Goal: Transaction & Acquisition: Register for event/course

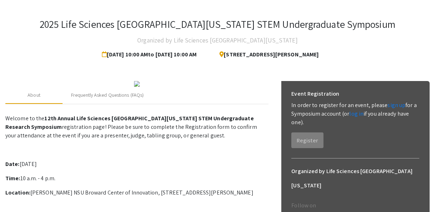
scroll to position [36, 0]
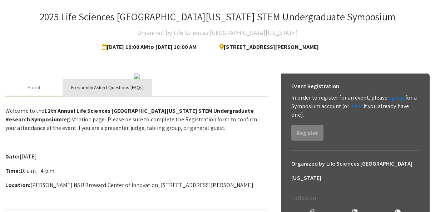
click at [95, 91] on div "Frequently Asked Questions (FAQs)" at bounding box center [107, 88] width 73 height 8
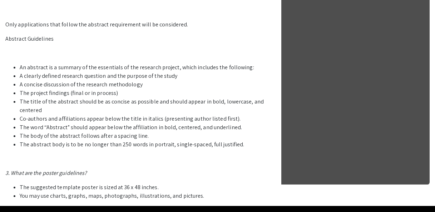
scroll to position [393, 0]
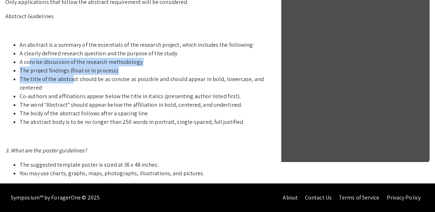
drag, startPoint x: 30, startPoint y: 115, endPoint x: 70, endPoint y: 127, distance: 41.9
click at [70, 127] on ul "An abstract is a summary of the essentials of the research project, which inclu…" at bounding box center [136, 84] width 263 height 86
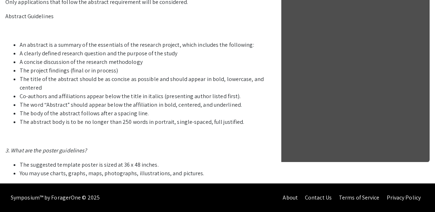
drag, startPoint x: 70, startPoint y: 127, endPoint x: 75, endPoint y: 143, distance: 16.1
click at [75, 92] on li "The title of the abstract should be as concise as possible and should appear in…" at bounding box center [144, 83] width 249 height 17
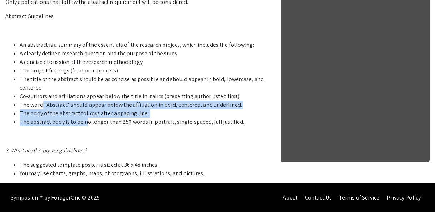
drag, startPoint x: 81, startPoint y: 107, endPoint x: 84, endPoint y: 122, distance: 15.7
click at [84, 122] on ul "An abstract is a summary of the essentials of the research project, which inclu…" at bounding box center [136, 84] width 263 height 86
drag, startPoint x: 84, startPoint y: 122, endPoint x: 62, endPoint y: 122, distance: 22.2
click at [62, 122] on li "The abstract body is to be no longer than 250 words in portrait, single-spaced,…" at bounding box center [144, 122] width 249 height 9
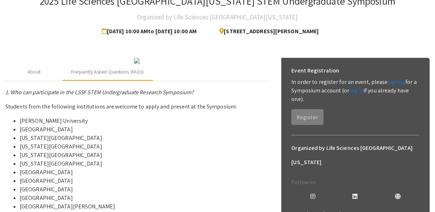
scroll to position [0, 0]
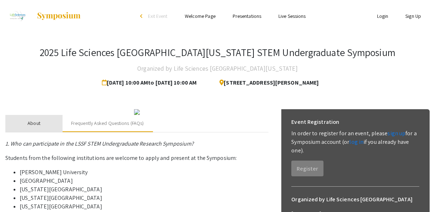
click at [39, 127] on div "About" at bounding box center [34, 124] width 13 height 8
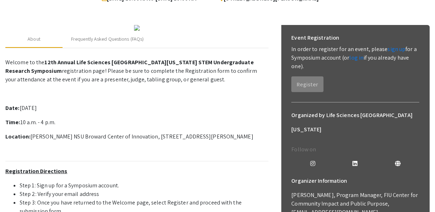
scroll to position [88, 0]
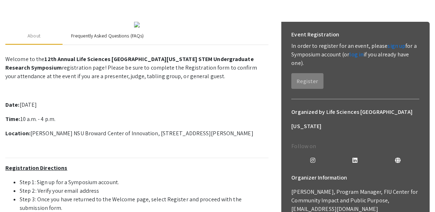
click at [114, 40] on div "Frequently Asked Questions (FAQs)" at bounding box center [107, 36] width 73 height 8
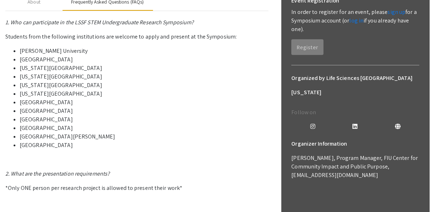
scroll to position [123, 0]
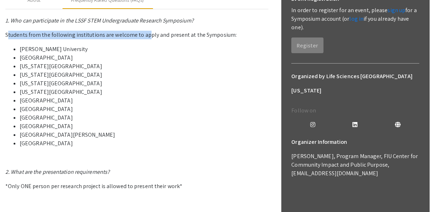
drag, startPoint x: 8, startPoint y: 100, endPoint x: 147, endPoint y: 102, distance: 138.7
click at [147, 39] on p "Students from the following institutions are welcome to apply and present at th…" at bounding box center [136, 35] width 263 height 9
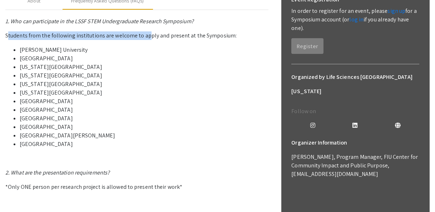
scroll to position [159, 0]
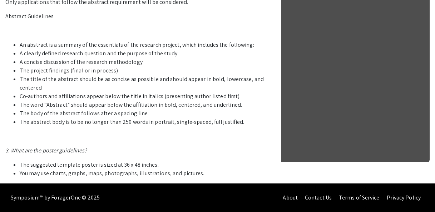
scroll to position [445, 0]
drag, startPoint x: 67, startPoint y: 95, endPoint x: 151, endPoint y: 99, distance: 83.7
click at [151, 99] on li "Co-authors and affiliations appear below the title in italics (presenting autho…" at bounding box center [144, 96] width 249 height 9
click at [66, 95] on li "Co-authors and affiliations appear below the title in italics (presenting autho…" at bounding box center [144, 96] width 249 height 9
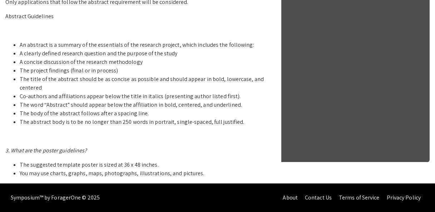
drag, startPoint x: 35, startPoint y: 114, endPoint x: 51, endPoint y: 123, distance: 18.8
click at [51, 92] on li "The title of the abstract should be as concise as possible and should appear in…" at bounding box center [144, 83] width 249 height 17
drag, startPoint x: 51, startPoint y: 123, endPoint x: 107, endPoint y: 125, distance: 55.4
click at [107, 92] on li "The title of the abstract should be as concise as possible and should appear in…" at bounding box center [144, 83] width 249 height 17
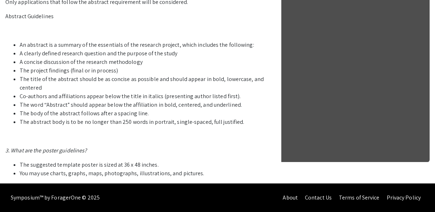
drag, startPoint x: 119, startPoint y: 71, endPoint x: 70, endPoint y: 73, distance: 49.7
click at [70, 73] on li "The project findings (final or in process)" at bounding box center [144, 70] width 249 height 9
drag, startPoint x: 70, startPoint y: 73, endPoint x: 127, endPoint y: 101, distance: 63.5
click at [127, 101] on li "The word “Abstract” should appear below the affiliation in bold, centered, and …" at bounding box center [144, 105] width 249 height 9
drag, startPoint x: 127, startPoint y: 101, endPoint x: 194, endPoint y: 126, distance: 72.2
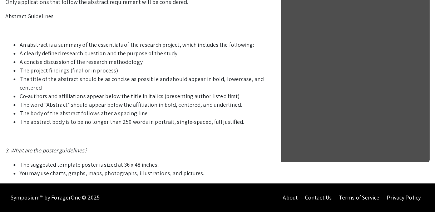
click at [194, 126] on li "The abstract body is to be no longer than 250 words in portrait, single-spaced,…" at bounding box center [144, 122] width 249 height 9
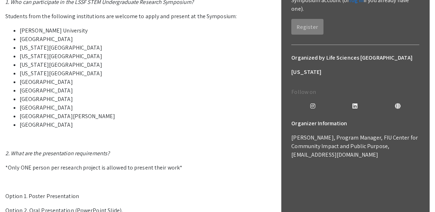
scroll to position [123, 0]
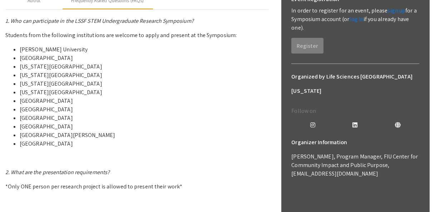
click at [130, 25] on em "1. Who can participate in the LSSF STEM Undergraduate Research Symposium?" at bounding box center [99, 21] width 188 height 8
click at [43, 9] on div "About" at bounding box center [33, 0] width 57 height 17
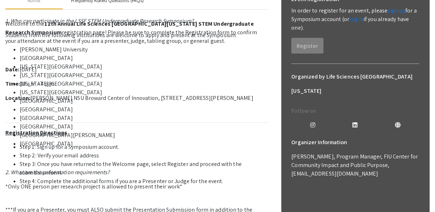
click at [92, 4] on div "Frequently Asked Questions (FAQs)" at bounding box center [107, 1] width 73 height 8
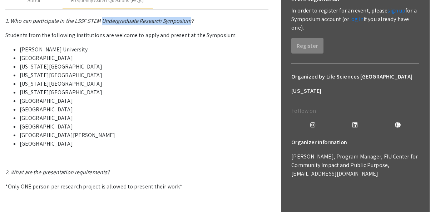
drag, startPoint x: 190, startPoint y: 88, endPoint x: 103, endPoint y: 88, distance: 87.6
click at [103, 25] on em "1. Who can participate in the LSSF STEM Undergraduate Research Symposium?" at bounding box center [99, 21] width 188 height 8
copy em "Undergraduate Research Symposium"
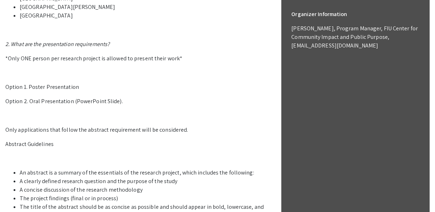
scroll to position [230, 0]
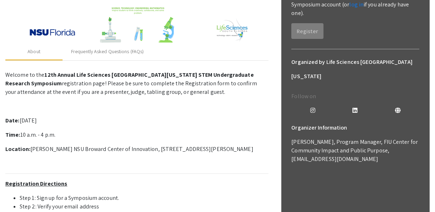
scroll to position [143, 0]
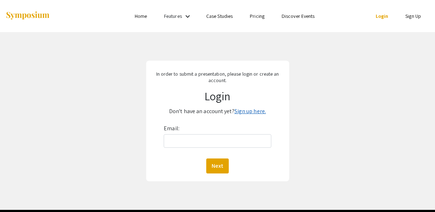
click at [237, 112] on link "Sign up here." at bounding box center [249, 112] width 31 height 8
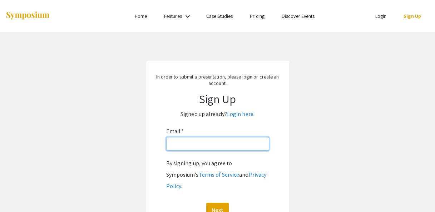
click at [202, 146] on input "Email: *" at bounding box center [217, 144] width 103 height 14
click at [328, 154] on app-signup "In order to submit a presentation, please login or create an account. Sign Up S…" at bounding box center [217, 145] width 435 height 168
click at [238, 144] on input "Email: *" at bounding box center [217, 144] width 103 height 14
type input "dmcmakin@fiu.edu"
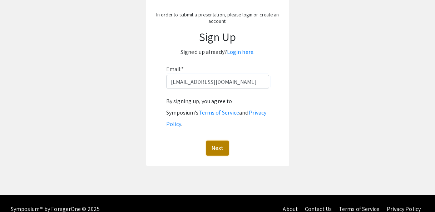
click at [218, 142] on button "Next" at bounding box center [217, 148] width 23 height 15
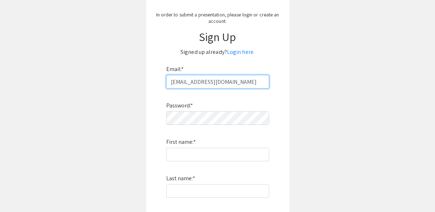
click at [223, 83] on input "dmcmakin@fiu.edu" at bounding box center [217, 82] width 103 height 14
click at [282, 95] on div "In order to submit a presentation, please login or create an account. Sign Up S…" at bounding box center [217, 143] width 143 height 289
drag, startPoint x: 224, startPoint y: 83, endPoint x: 79, endPoint y: 75, distance: 145.0
click at [80, 75] on app-signup "In order to submit a presentation, please login or create an account. Sign Up S…" at bounding box center [217, 143] width 435 height 289
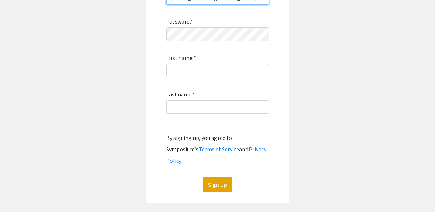
scroll to position [183, 0]
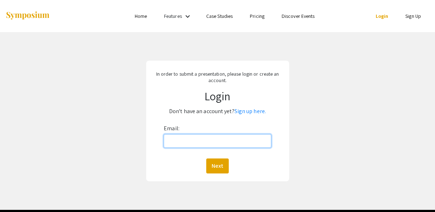
click at [205, 144] on input "Email:" at bounding box center [218, 141] width 108 height 14
type input "dmcmakin@fiu.edu"
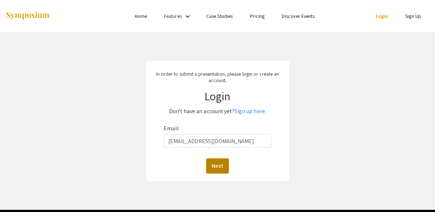
click at [212, 170] on button "Next" at bounding box center [217, 166] width 23 height 15
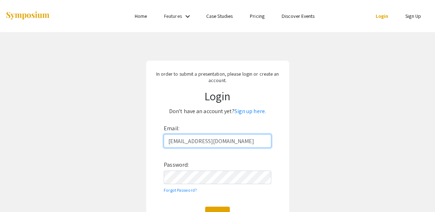
click at [220, 139] on input "dmcmakin@fiu.edu" at bounding box center [218, 141] width 108 height 14
drag, startPoint x: 220, startPoint y: 139, endPoint x: 119, endPoint y: 138, distance: 100.8
click at [121, 138] on div "In order to submit a presentation, please login or create an account. Login Don…" at bounding box center [218, 145] width 446 height 226
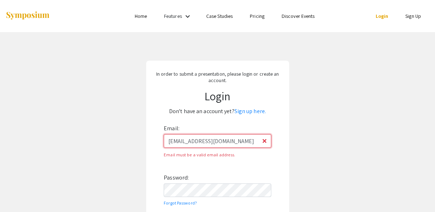
type input "dmcmakin@fiu.edu"
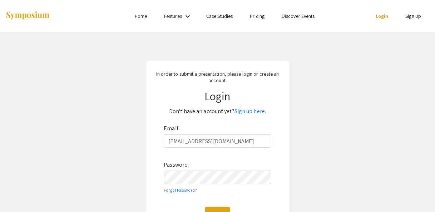
click at [298, 157] on div "In order to submit a presentation, please login or create an account. Login Don…" at bounding box center [218, 145] width 446 height 226
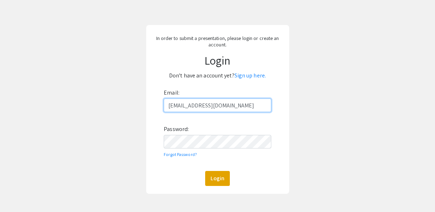
drag, startPoint x: 175, startPoint y: 106, endPoint x: 123, endPoint y: 106, distance: 52.9
click at [123, 106] on div "In order to submit a presentation, please login or create an account. Login Don…" at bounding box center [218, 109] width 446 height 226
drag, startPoint x: 217, startPoint y: 108, endPoint x: 105, endPoint y: 91, distance: 112.7
click at [105, 91] on div "In order to submit a presentation, please login or create an account. Login Don…" at bounding box center [218, 109] width 446 height 226
type input "alexandre.vedlee@gmail.com"
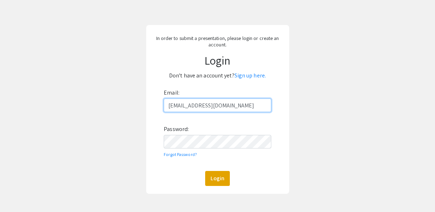
click at [205, 171] on button "Login" at bounding box center [217, 178] width 25 height 15
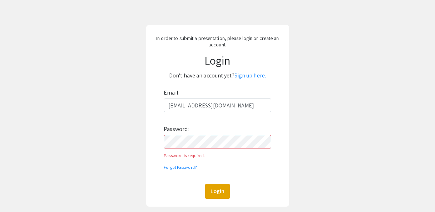
click at [91, 103] on div "In order to submit a presentation, please login or create an account. Login Don…" at bounding box center [218, 115] width 446 height 239
click at [241, 73] on link "Sign up here." at bounding box center [249, 76] width 31 height 8
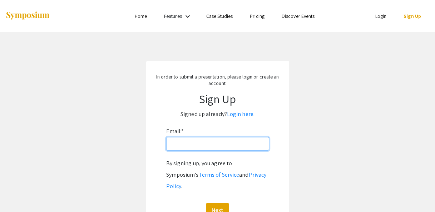
click at [202, 144] on input "Email: *" at bounding box center [217, 144] width 103 height 14
type input "alexandre.vedlee@gmail.com"
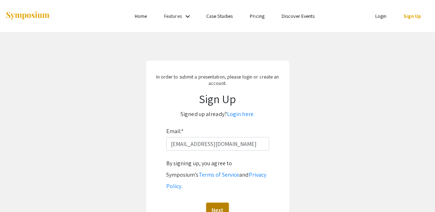
click at [211, 203] on button "Next" at bounding box center [217, 210] width 23 height 15
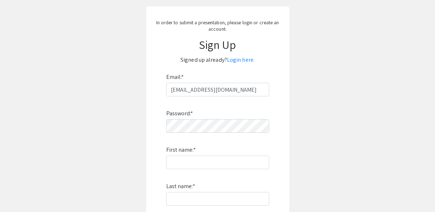
scroll to position [107, 0]
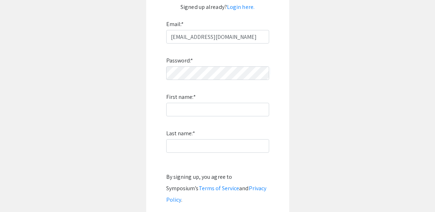
click at [194, 119] on div "Password: * First name: * Last name: * By signing up, you agree to Symposium’s …" at bounding box center [217, 138] width 103 height 188
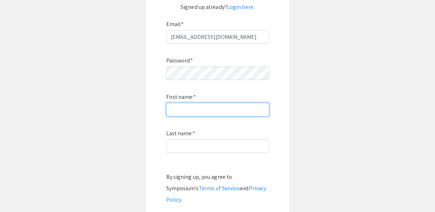
click at [197, 109] on input "First name: *" at bounding box center [217, 110] width 103 height 14
type input "Vedlee"
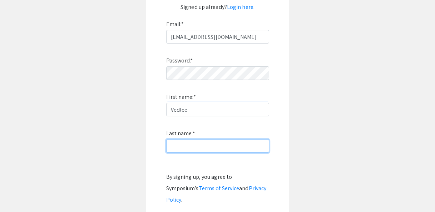
type input "Alexandre"
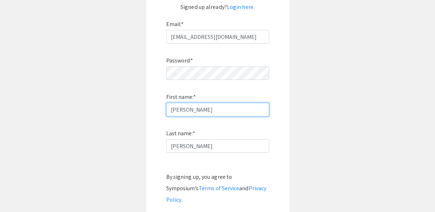
drag, startPoint x: 175, startPoint y: 108, endPoint x: 154, endPoint y: 110, distance: 21.6
click at [155, 110] on form "Email: * alexandre.vedlee@gmail.com Password: * First name: * Dana Last name: *…" at bounding box center [217, 125] width 129 height 213
type input "Vedlee"
click at [251, 107] on input "Vedlee" at bounding box center [217, 110] width 103 height 14
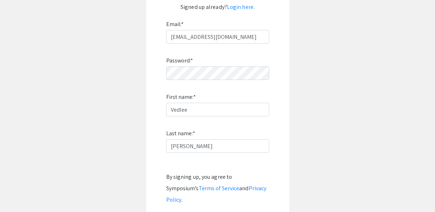
drag, startPoint x: 283, startPoint y: 71, endPoint x: 291, endPoint y: 70, distance: 8.6
click at [283, 71] on div "In order to submit a presentation, please login or create an account. Sign Up S…" at bounding box center [217, 98] width 143 height 289
click at [296, 95] on app-signup "In order to submit a presentation, please login or create an account. Sign Up S…" at bounding box center [217, 98] width 435 height 289
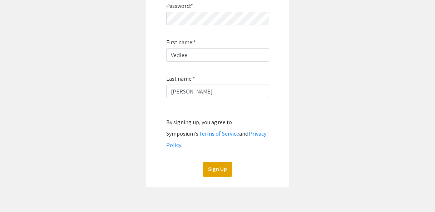
scroll to position [179, 0]
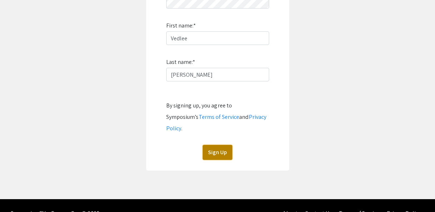
click at [224, 145] on button "Sign Up" at bounding box center [218, 152] width 30 height 15
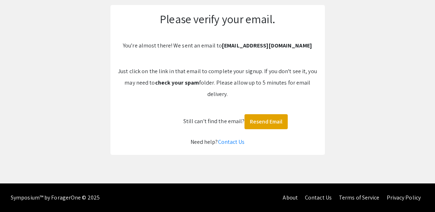
scroll to position [56, 0]
